Goal: Task Accomplishment & Management: Use online tool/utility

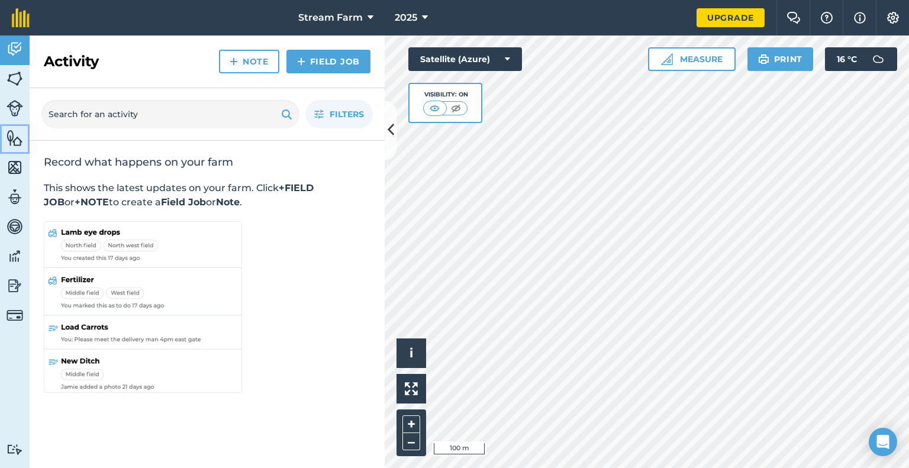
click at [7, 142] on img at bounding box center [15, 138] width 17 height 18
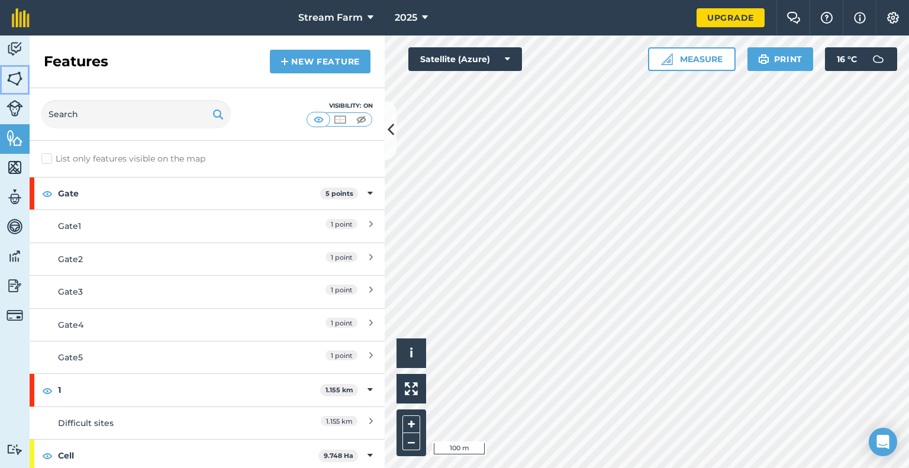
click at [17, 76] on img at bounding box center [15, 79] width 17 height 18
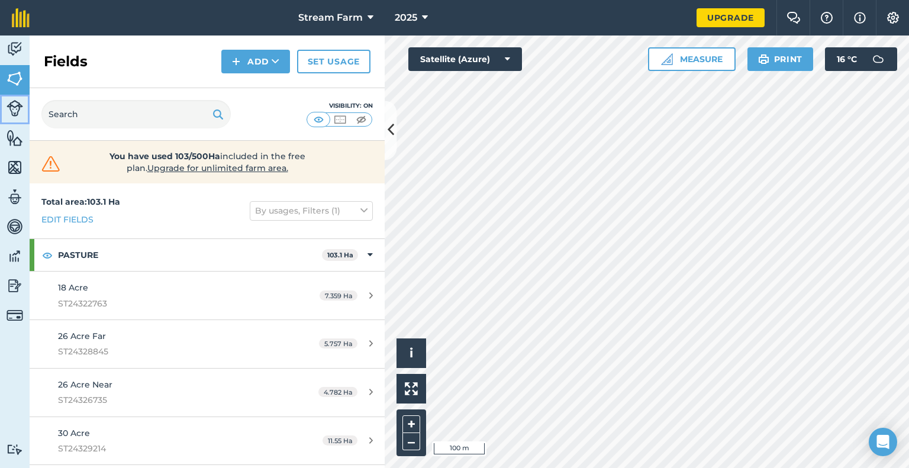
click at [21, 103] on img at bounding box center [15, 108] width 17 height 17
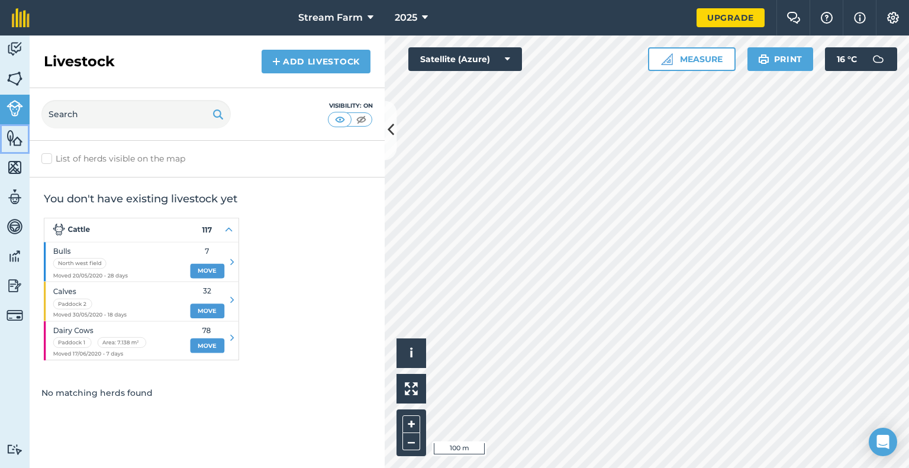
click at [8, 131] on img at bounding box center [15, 138] width 17 height 18
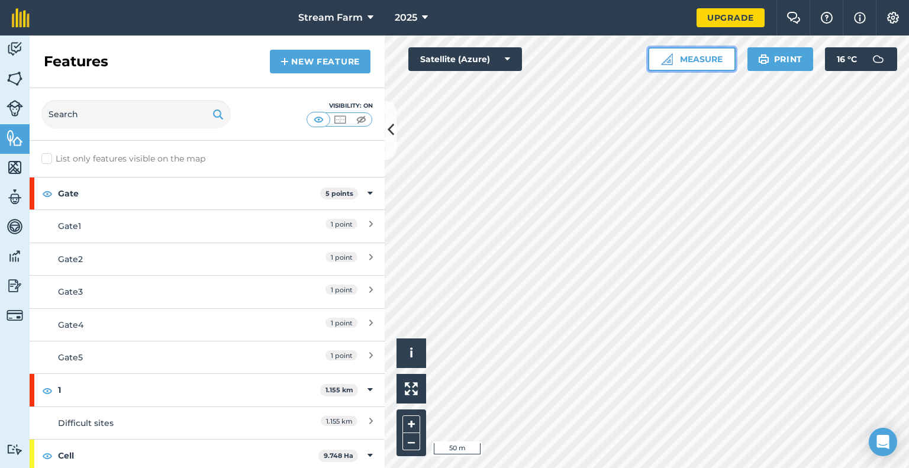
click at [708, 65] on button "Measure" at bounding box center [692, 59] width 88 height 24
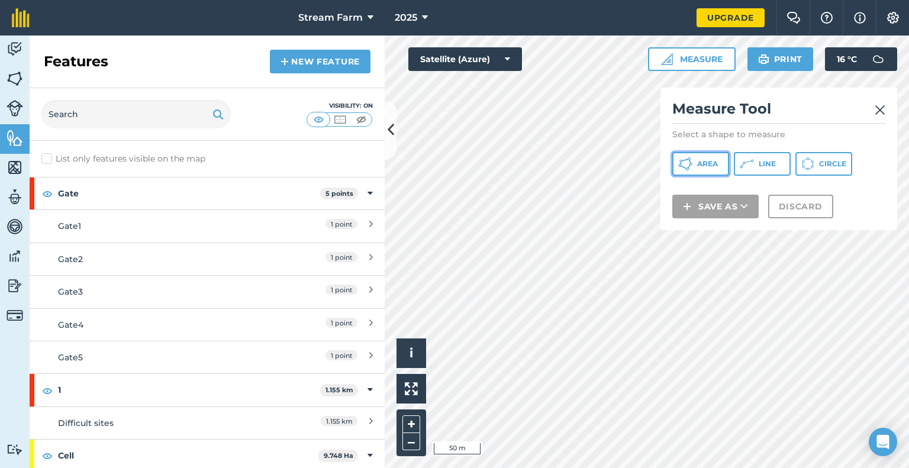
click at [698, 169] on button "Area" at bounding box center [700, 164] width 57 height 24
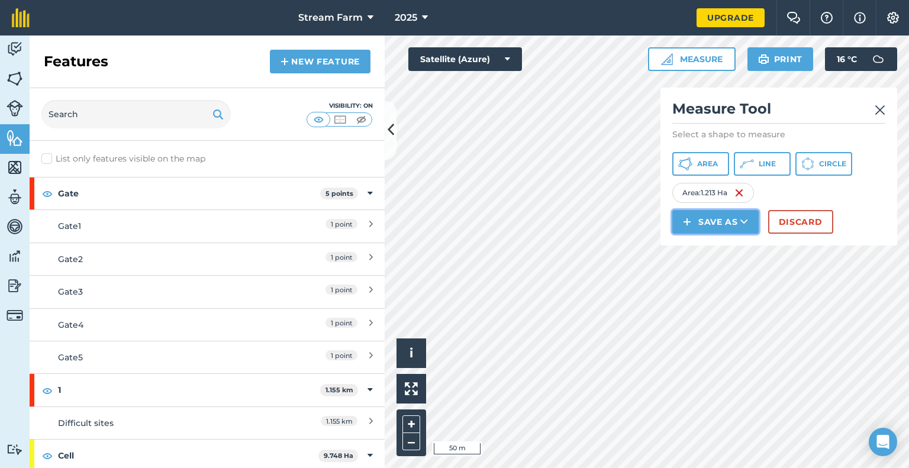
click at [736, 233] on button "Save as" at bounding box center [715, 222] width 86 height 24
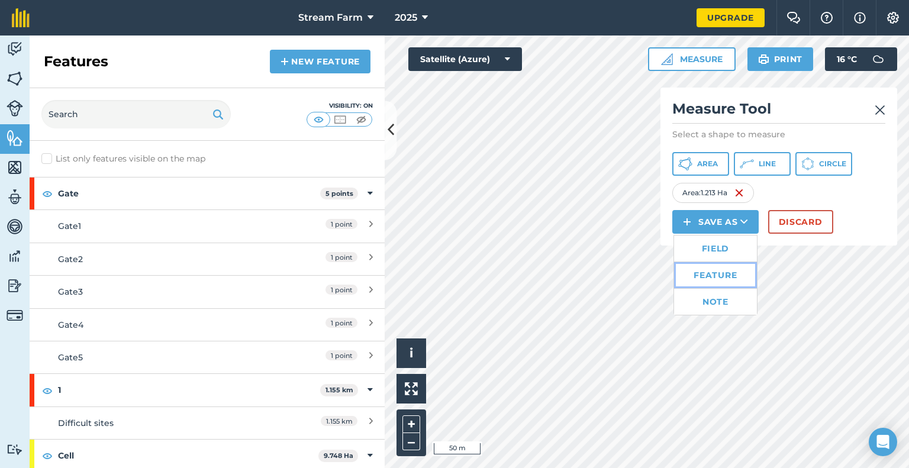
click at [727, 279] on link "Feature" at bounding box center [715, 275] width 83 height 26
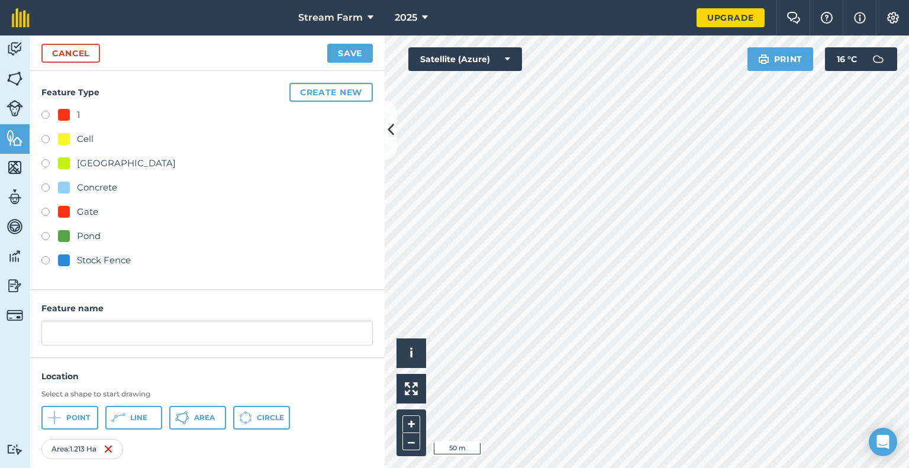
click at [74, 141] on div "Cell" at bounding box center [76, 139] width 36 height 14
radio input "true"
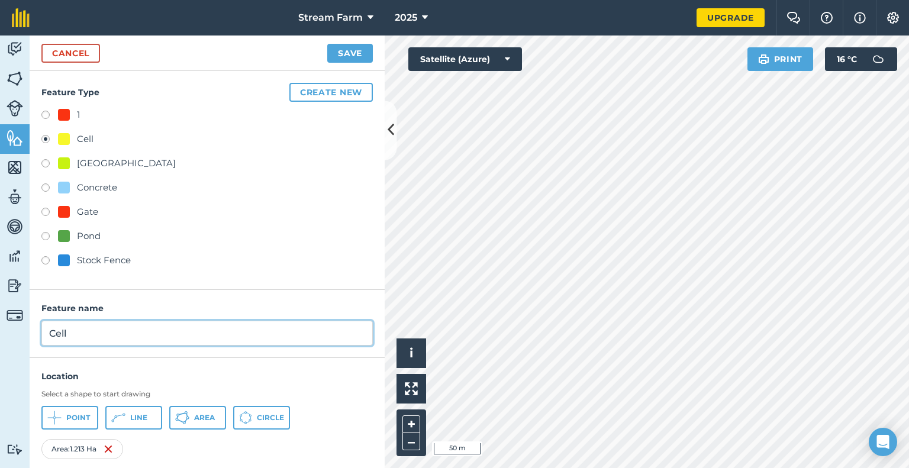
click at [109, 328] on input "Cell" at bounding box center [206, 333] width 331 height 25
click at [157, 340] on input "Cows" at bounding box center [206, 333] width 331 height 25
type input "Cows 7"
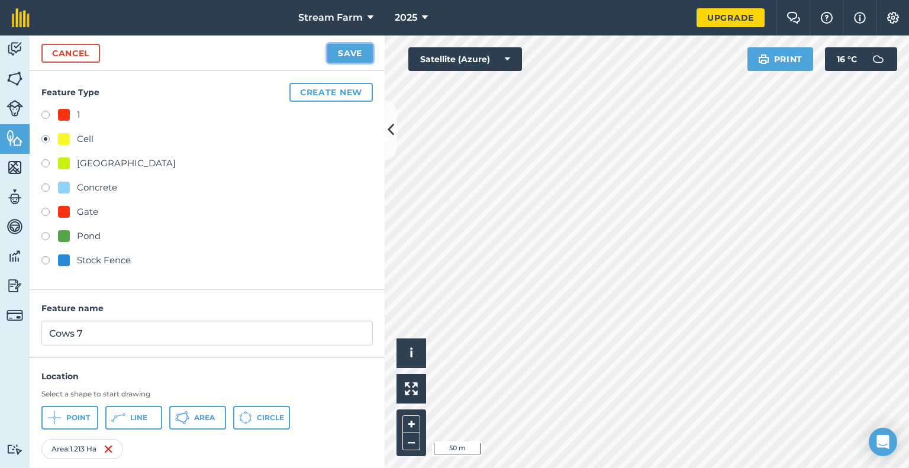
click at [359, 52] on button "Save" at bounding box center [350, 53] width 46 height 19
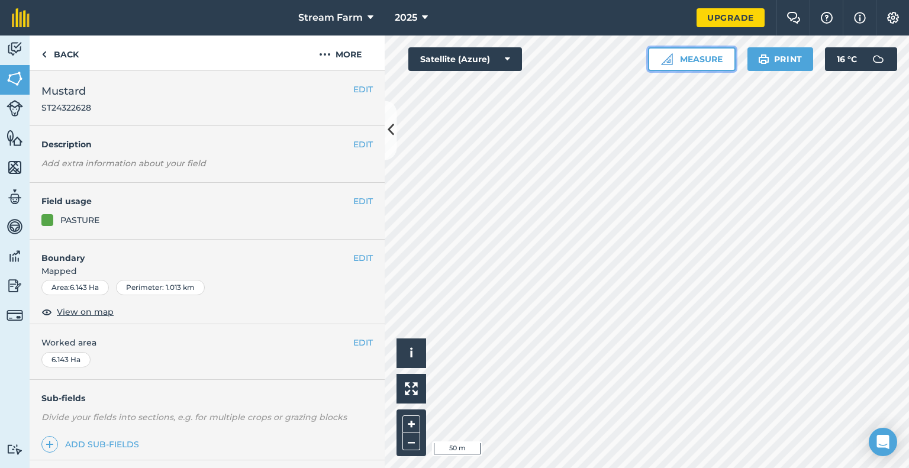
click at [695, 63] on button "Measure" at bounding box center [692, 59] width 88 height 24
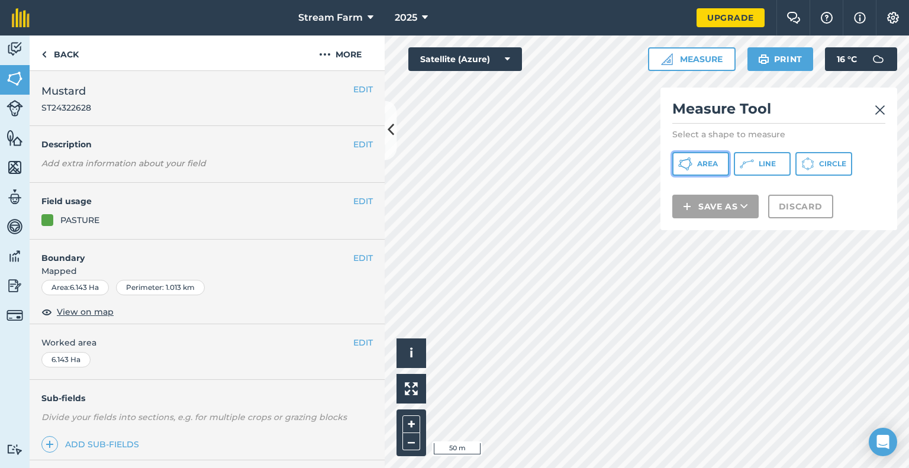
click at [710, 169] on button "Area" at bounding box center [700, 164] width 57 height 24
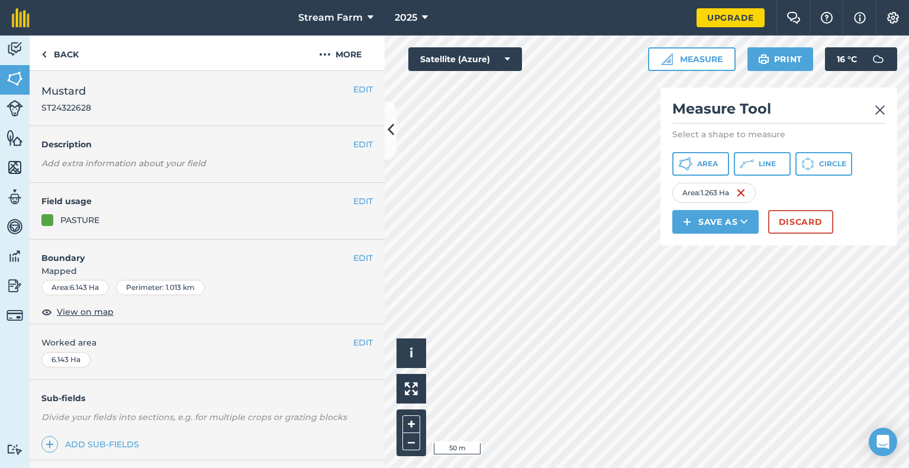
click at [879, 106] on img at bounding box center [880, 110] width 11 height 14
